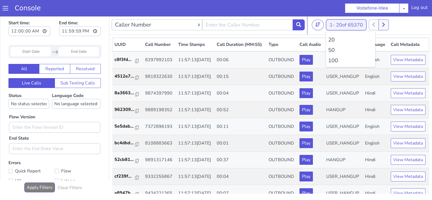
click at [335, 27] on button "1 - 20 of 65370" at bounding box center [346, 24] width 40 height 11
click at [331, 59] on li "100" at bounding box center [350, 61] width 45 height 8
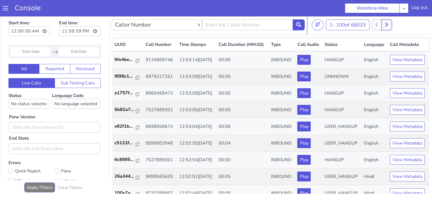
click at [387, 24] on icon at bounding box center [386, 24] width 3 height 5
click at [394, 24] on icon at bounding box center [392, 25] width 2 height 4
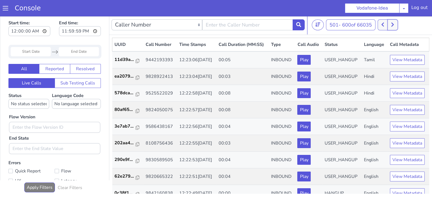
click at [394, 24] on icon at bounding box center [392, 25] width 2 height 4
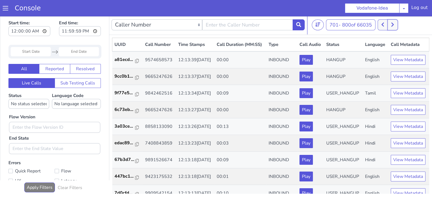
click at [394, 24] on icon at bounding box center [392, 25] width 2 height 4
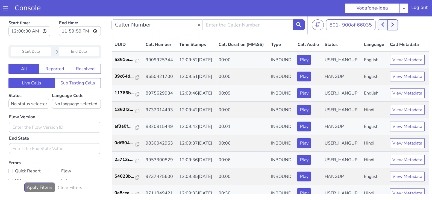
click at [394, 24] on icon at bounding box center [392, 25] width 2 height 4
click at [394, 24] on button at bounding box center [395, 24] width 10 height 11
click at [394, 24] on button at bounding box center [389, 24] width 10 height 11
click at [394, 24] on button at bounding box center [395, 24] width 10 height 11
click at [394, 24] on button at bounding box center [389, 24] width 10 height 11
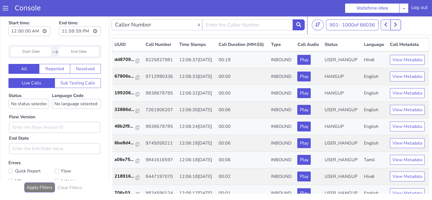
click at [394, 24] on button at bounding box center [395, 24] width 10 height 11
click at [394, 24] on button at bounding box center [389, 24] width 10 height 11
click at [394, 24] on button at bounding box center [395, 24] width 10 height 11
click at [394, 24] on button at bounding box center [389, 24] width 10 height 11
click at [394, 24] on button at bounding box center [395, 24] width 10 height 11
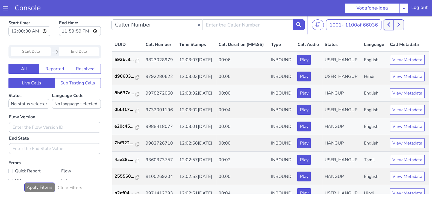
click at [394, 24] on button at bounding box center [389, 24] width 10 height 11
click at [394, 24] on button at bounding box center [395, 24] width 10 height 11
click at [394, 24] on button at bounding box center [389, 24] width 10 height 11
click at [395, 24] on icon at bounding box center [395, 24] width 3 height 5
click at [400, 23] on icon at bounding box center [398, 24] width 3 height 5
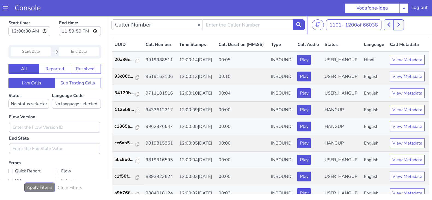
click at [400, 23] on icon at bounding box center [398, 24] width 3 height 5
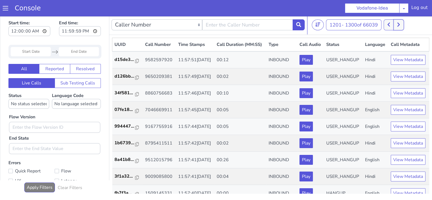
click at [400, 23] on icon at bounding box center [398, 24] width 3 height 5
click at [387, 24] on button at bounding box center [389, 24] width 10 height 11
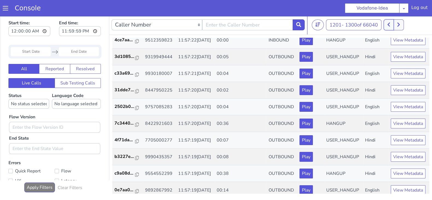
scroll to position [419, 0]
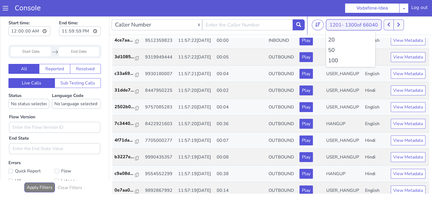
click at [339, 26] on button "[DATE] - [DATE] of 66040" at bounding box center [353, 24] width 55 height 11
click at [333, 61] on li "100" at bounding box center [350, 61] width 45 height 8
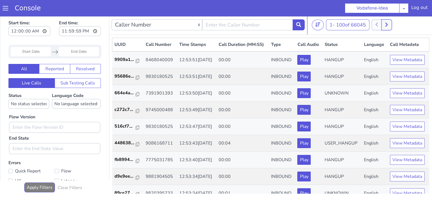
click at [387, 24] on icon at bounding box center [386, 24] width 3 height 5
click at [384, 24] on icon at bounding box center [382, 24] width 3 height 5
click at [388, 25] on icon at bounding box center [386, 25] width 2 height 4
click at [381, 24] on button at bounding box center [382, 24] width 10 height 11
click at [387, 23] on icon at bounding box center [386, 24] width 3 height 5
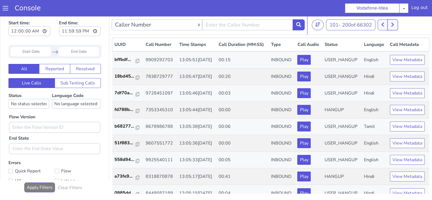
click at [389, 23] on button at bounding box center [392, 24] width 10 height 11
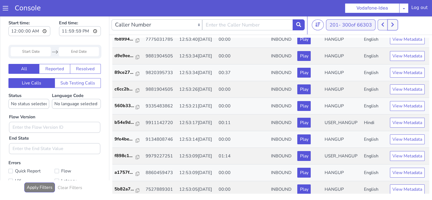
scroll to position [1095, 0]
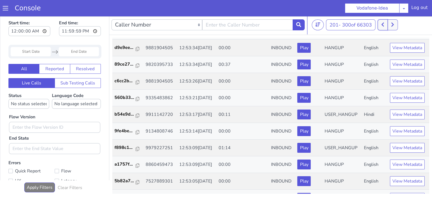
click at [384, 25] on icon at bounding box center [382, 25] width 2 height 4
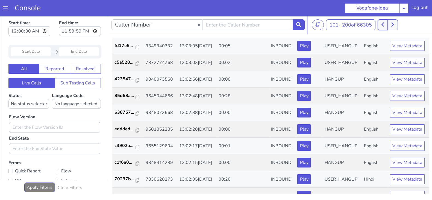
scroll to position [571, 0]
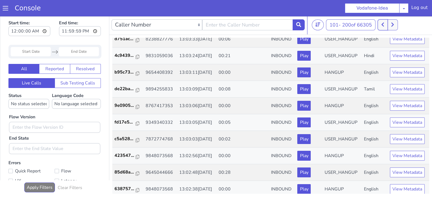
click at [380, 22] on button at bounding box center [382, 24] width 10 height 11
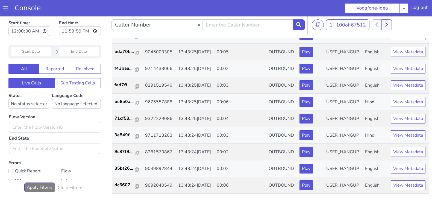
scroll to position [1853, 0]
click at [388, 22] on icon at bounding box center [386, 24] width 3 height 5
click at [394, 26] on icon at bounding box center [392, 24] width 3 height 5
